Goal: Communication & Community: Answer question/provide support

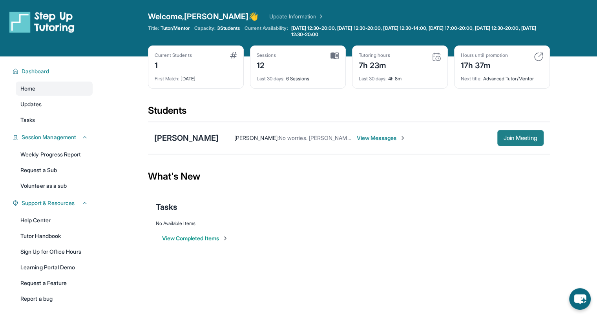
click at [513, 139] on span "Join Meeting" at bounding box center [521, 138] width 34 height 5
click at [177, 141] on div "[PERSON_NAME]" at bounding box center [186, 138] width 64 height 11
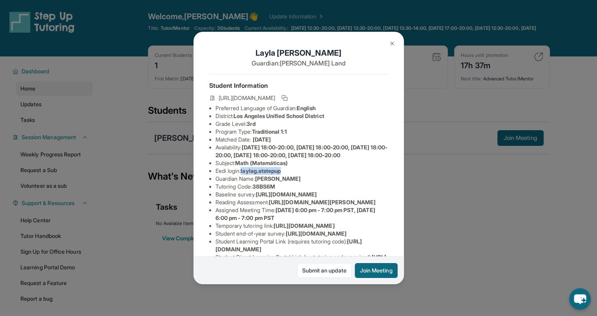
drag, startPoint x: 288, startPoint y: 185, endPoint x: 244, endPoint y: 184, distance: 43.6
click at [244, 175] on li "Eedi login : laylag.atstepup" at bounding box center [302, 171] width 173 height 8
drag, startPoint x: 244, startPoint y: 184, endPoint x: 251, endPoint y: 185, distance: 6.7
copy span "laylag.atstepup"
click at [396, 44] on button at bounding box center [392, 44] width 16 height 16
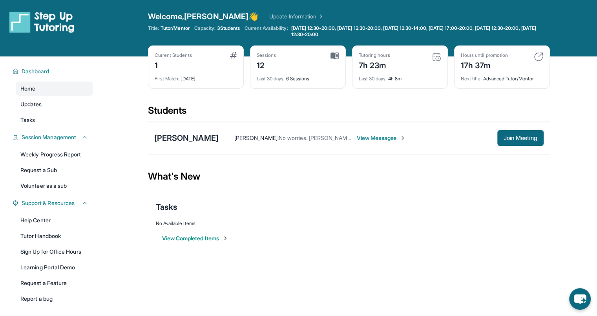
click at [381, 134] on span "View Messages" at bounding box center [381, 138] width 49 height 8
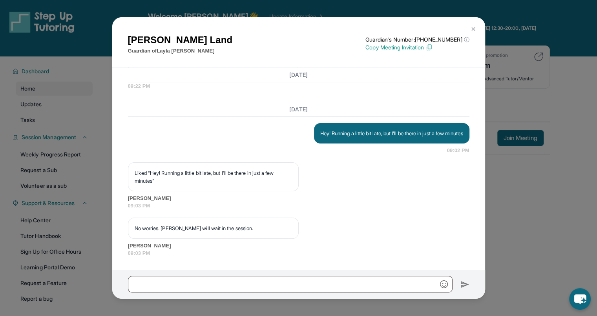
scroll to position [6269, 0]
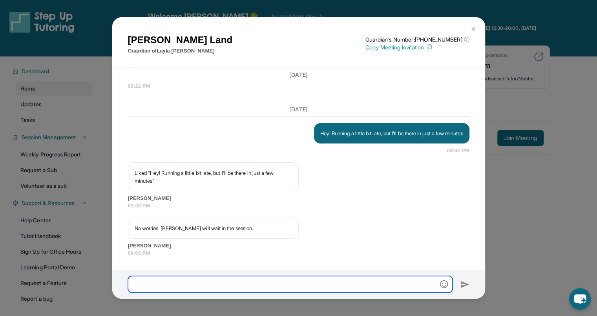
paste input "**********"
type input "**********"
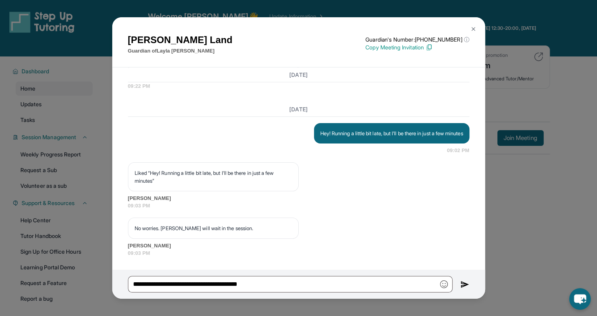
click at [462, 283] on img at bounding box center [465, 284] width 9 height 9
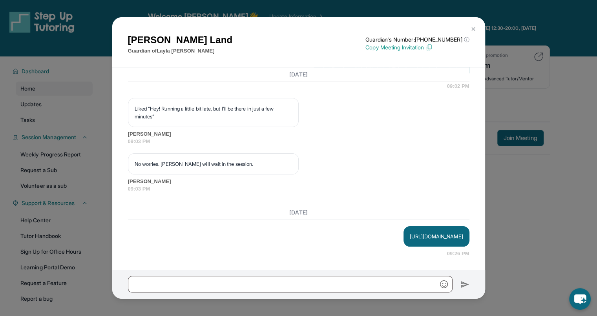
scroll to position [6334, 0]
click at [470, 34] on button at bounding box center [474, 29] width 16 height 16
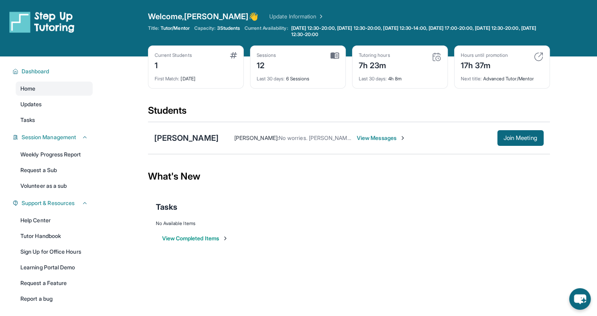
click at [170, 131] on div "[PERSON_NAME] : No worries. [PERSON_NAME] will wait in the session. View Messag…" at bounding box center [349, 138] width 402 height 32
click at [173, 137] on div "[PERSON_NAME]" at bounding box center [186, 138] width 64 height 11
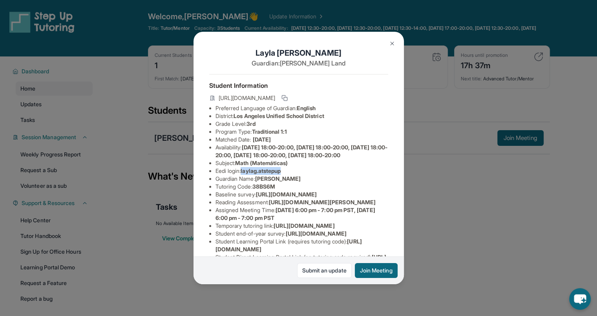
drag, startPoint x: 289, startPoint y: 186, endPoint x: 245, endPoint y: 184, distance: 44.8
click at [245, 175] on li "Eedi login : laylag.atstepup" at bounding box center [302, 171] width 173 height 8
drag, startPoint x: 245, startPoint y: 184, endPoint x: 250, endPoint y: 185, distance: 5.5
copy span "laylag.atstepup"
click at [460, 193] on div "[PERSON_NAME] Guardian: [PERSON_NAME] Student Information [URL][DOMAIN_NAME] Pr…" at bounding box center [298, 158] width 597 height 316
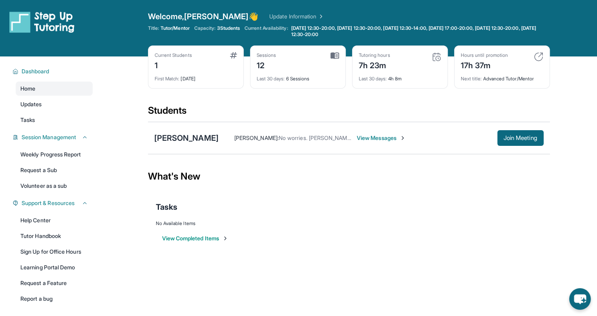
click at [375, 140] on span "View Messages" at bounding box center [381, 138] width 49 height 8
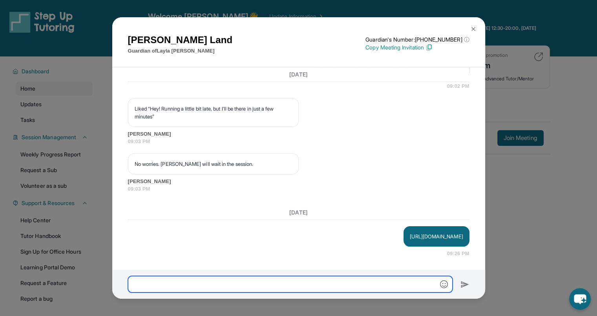
paste input "**********"
type input "**********"
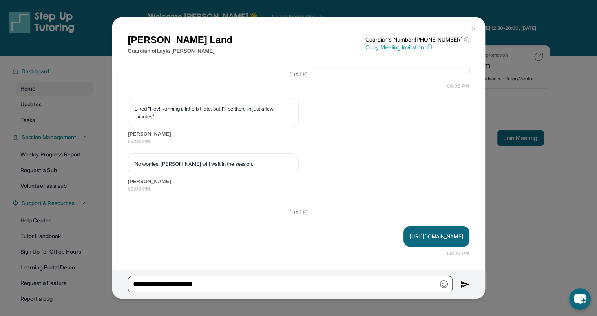
click at [465, 282] on img at bounding box center [465, 284] width 9 height 9
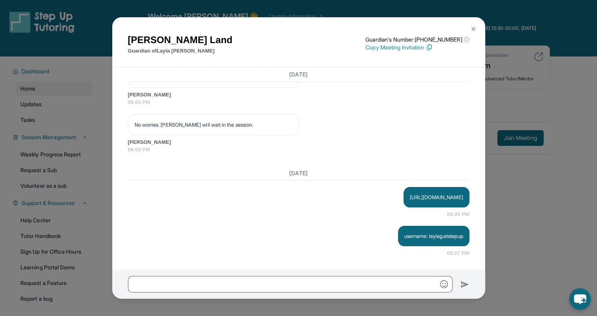
scroll to position [6373, 0]
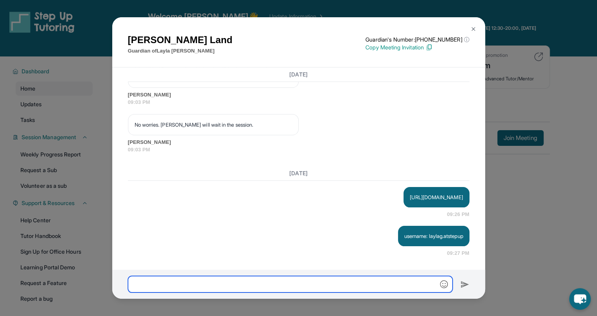
click at [403, 285] on input "text" at bounding box center [290, 284] width 325 height 16
type input "**********"
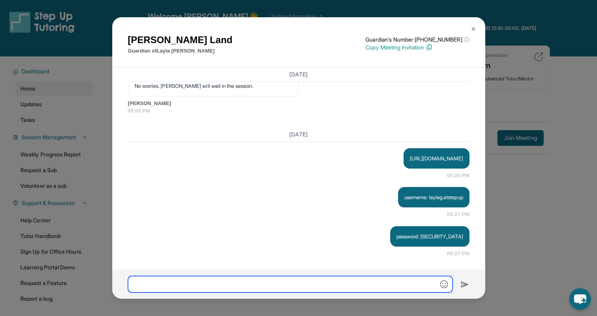
scroll to position [6412, 0]
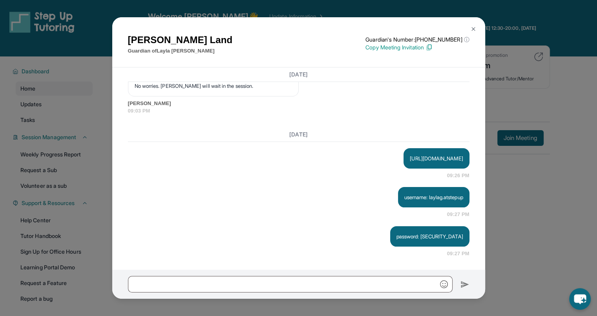
click at [473, 27] on img at bounding box center [473, 29] width 6 height 6
